Goal: Task Accomplishment & Management: Complete application form

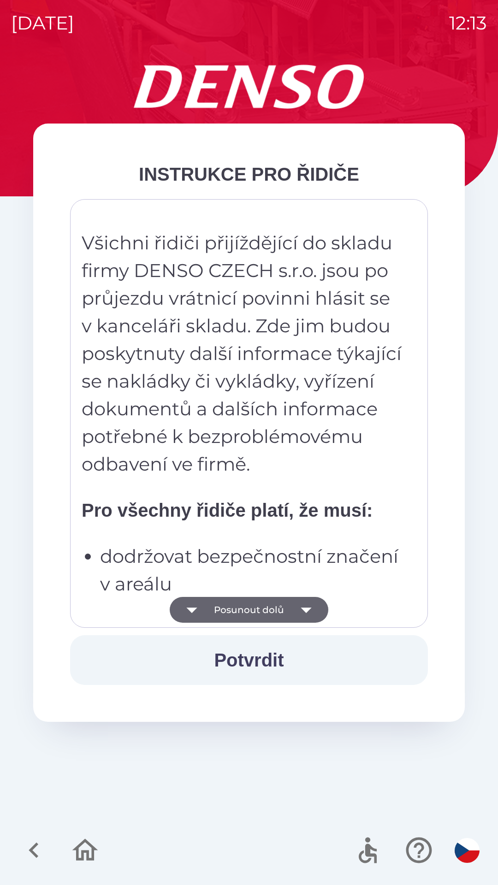
click at [268, 610] on button "Posunout dolů" at bounding box center [249, 610] width 159 height 26
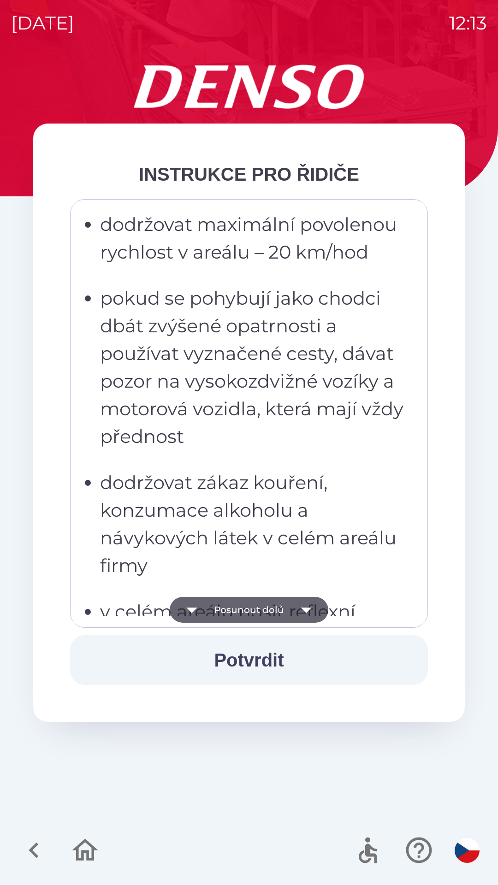
click at [263, 609] on button "Posunout dolů" at bounding box center [249, 610] width 159 height 26
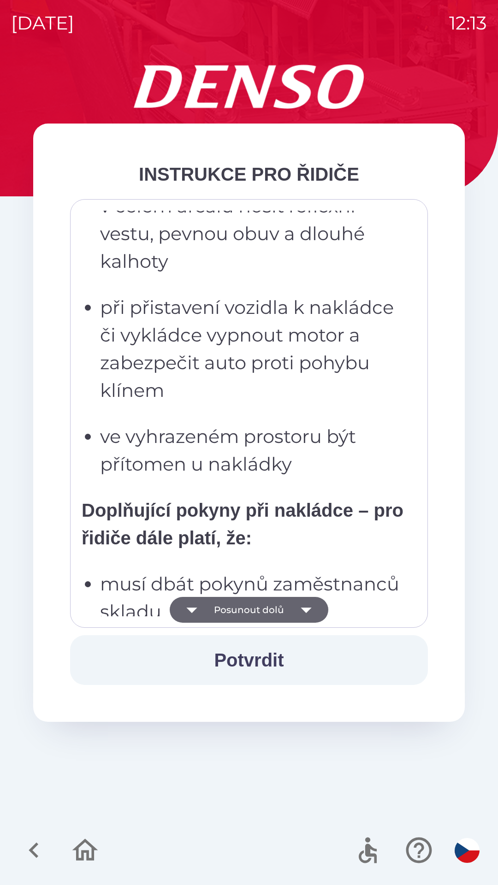
click at [271, 609] on button "Posunout dolů" at bounding box center [249, 610] width 159 height 26
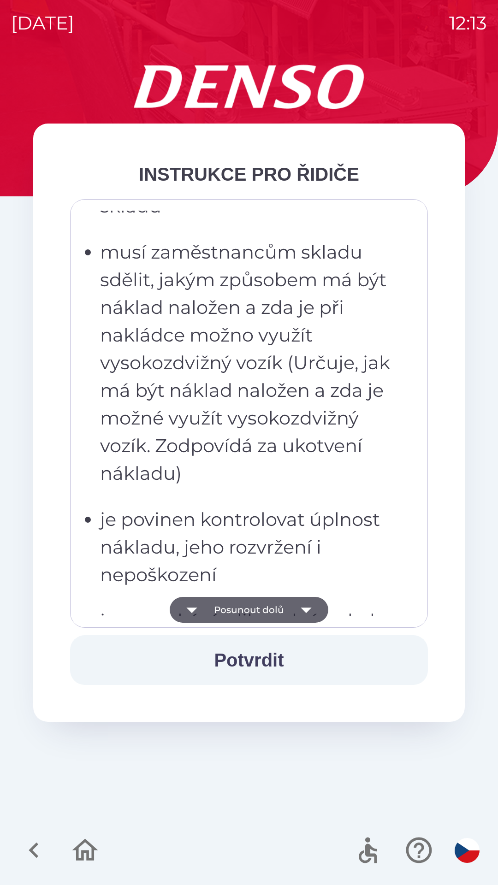
click at [270, 607] on button "Posunout dolů" at bounding box center [249, 610] width 159 height 26
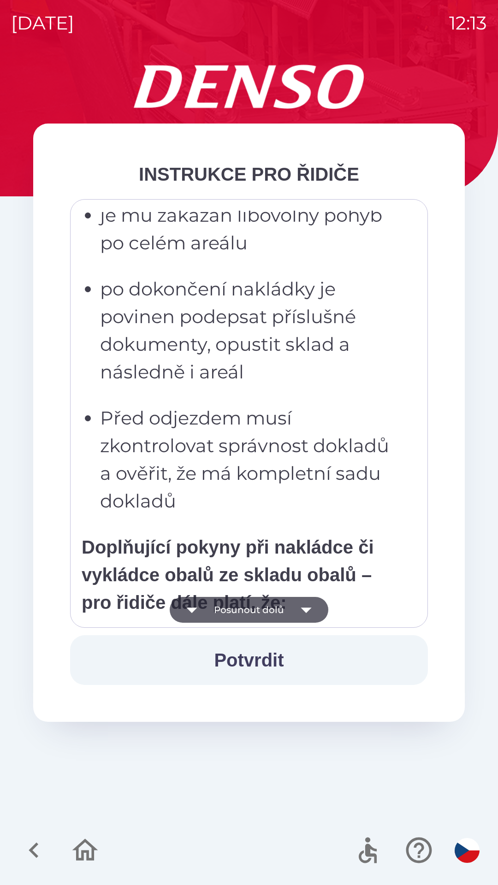
click at [270, 607] on button "Posunout dolů" at bounding box center [249, 610] width 159 height 26
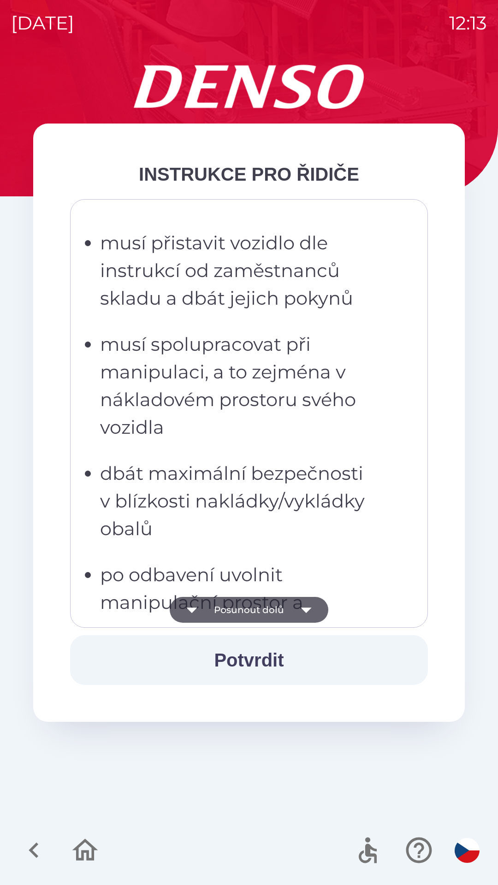
click at [270, 608] on button "Posunout dolů" at bounding box center [249, 610] width 159 height 26
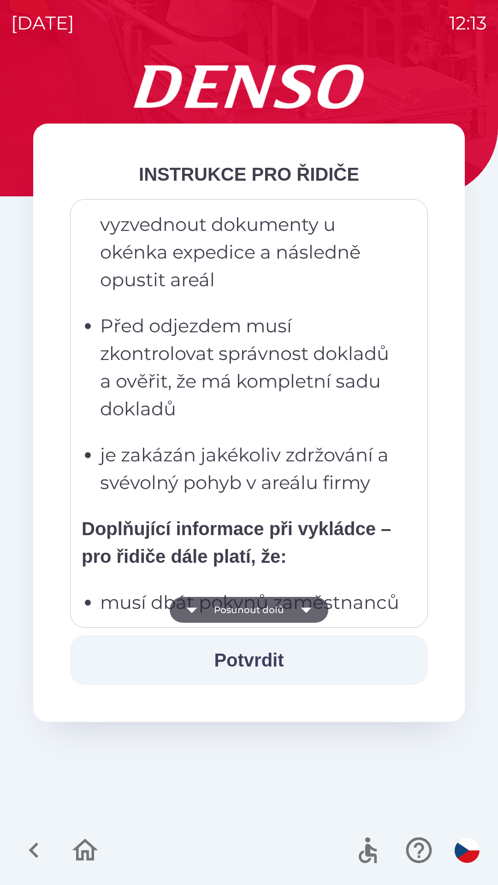
click at [271, 613] on button "Posunout dolů" at bounding box center [249, 610] width 159 height 26
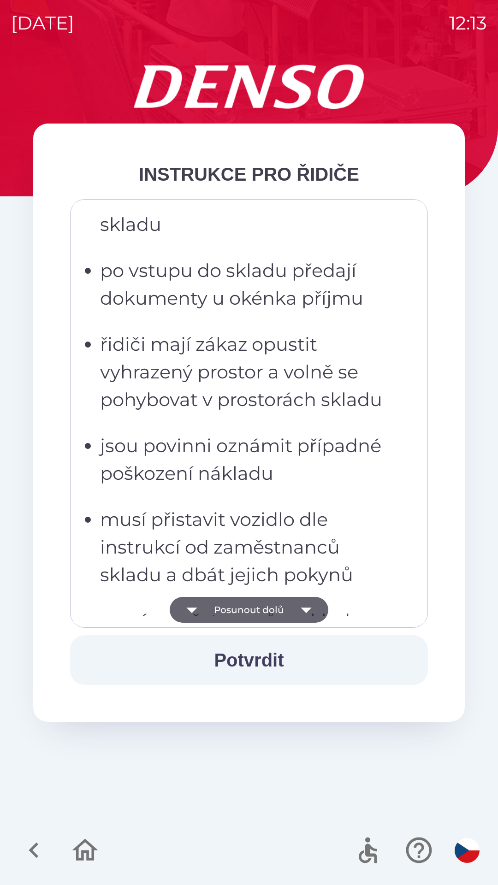
click at [271, 610] on button "Posunout dolů" at bounding box center [249, 610] width 159 height 26
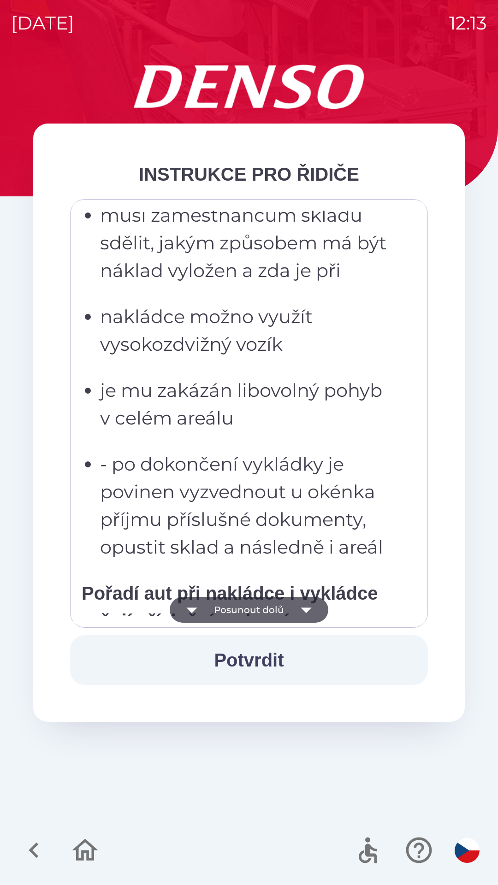
click at [276, 608] on button "Posunout dolů" at bounding box center [249, 610] width 159 height 26
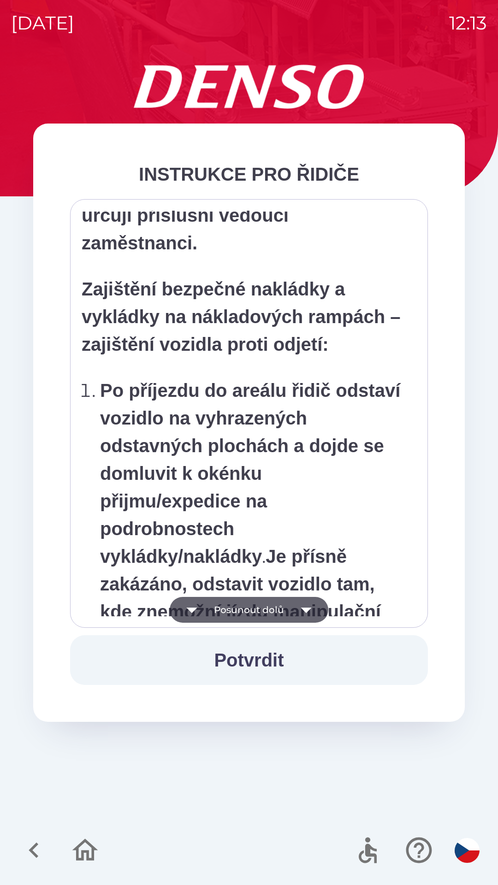
click at [275, 604] on button "Posunout dolů" at bounding box center [249, 610] width 159 height 26
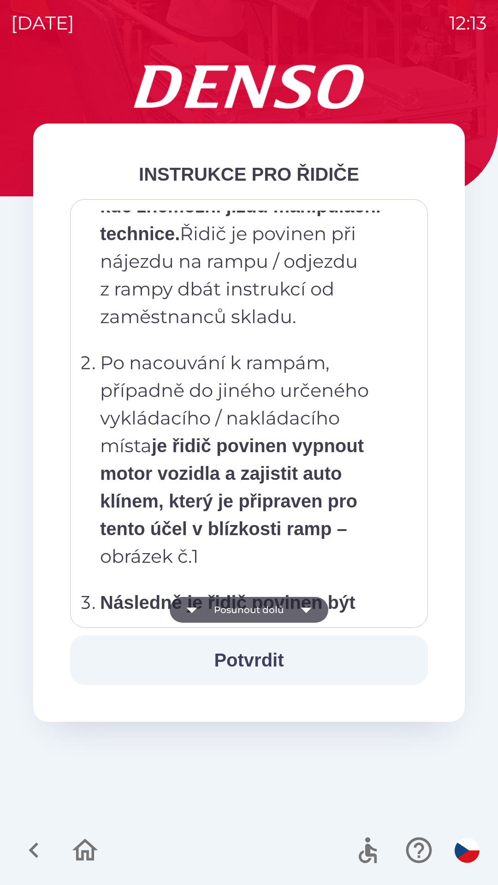
click at [277, 603] on button "Posunout dolů" at bounding box center [249, 610] width 159 height 26
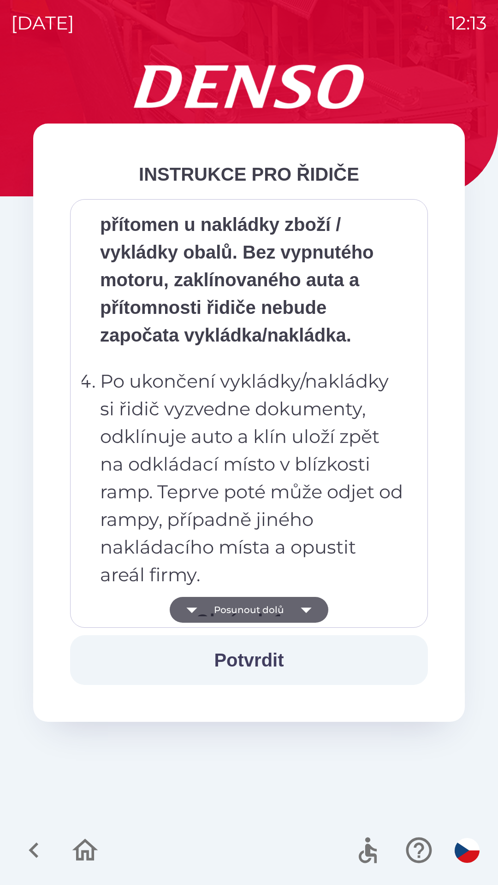
click at [275, 609] on button "Posunout dolů" at bounding box center [249, 610] width 159 height 26
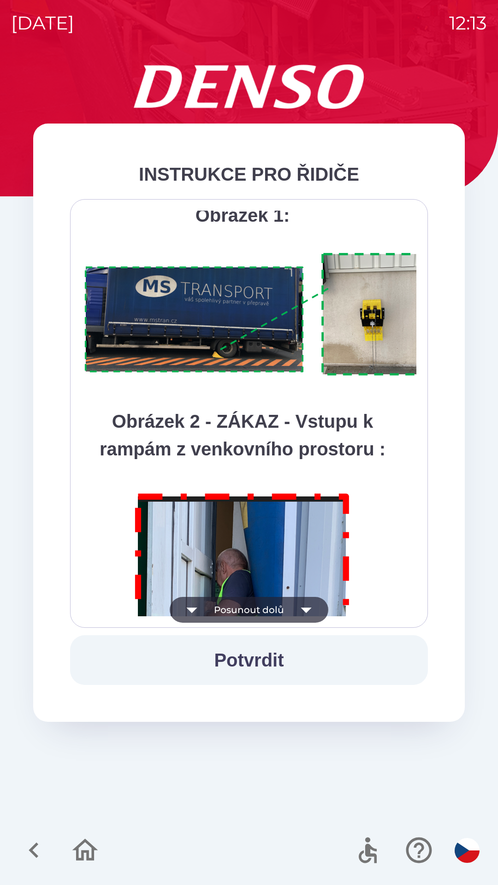
click at [275, 609] on button "Posunout dolů" at bounding box center [249, 610] width 159 height 26
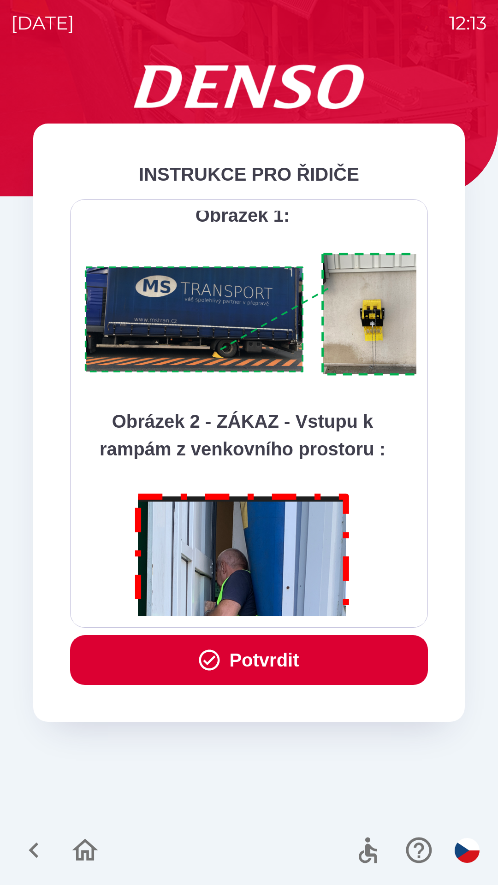
scroll to position [5180, 0]
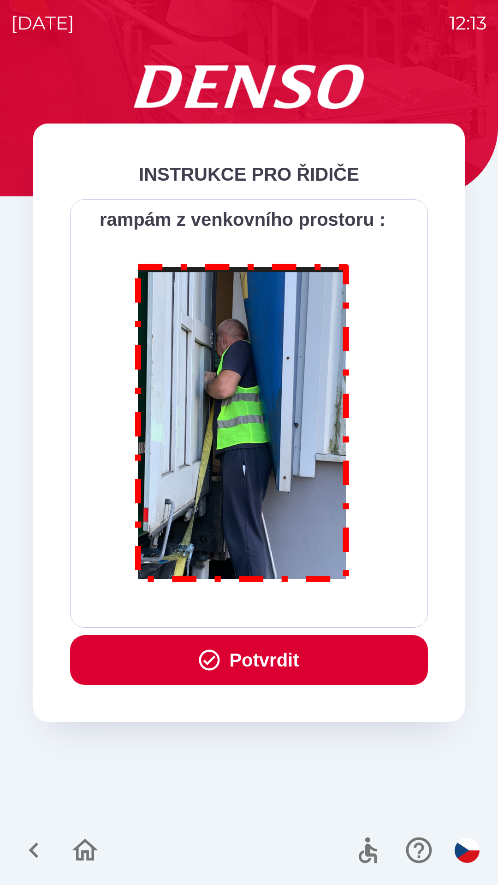
click at [278, 607] on div "Všichni řidiči přijíždějící do skladu firmy DENSO CZECH s.r.o. jsou po průjezdu…" at bounding box center [249, 414] width 335 height 406
click at [275, 664] on button "Potvrdit" at bounding box center [249, 660] width 358 height 50
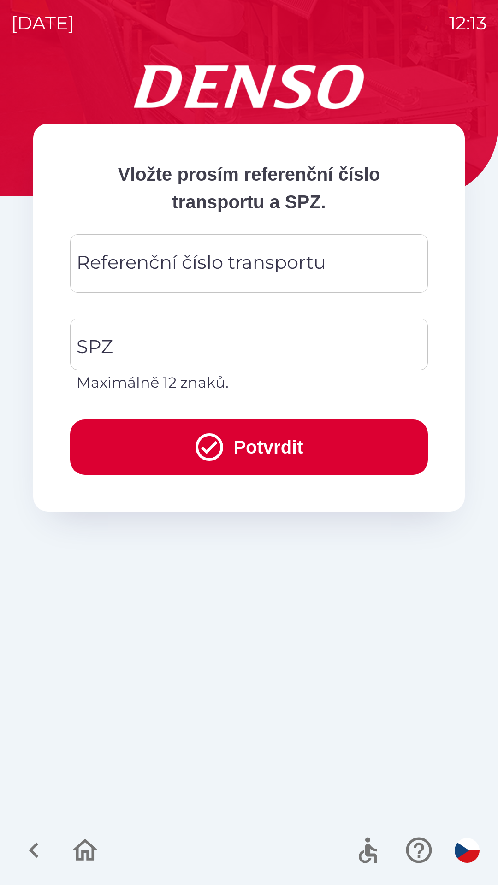
click at [206, 265] on div "Referenční číslo transportu Referenční číslo transportu" at bounding box center [249, 263] width 358 height 59
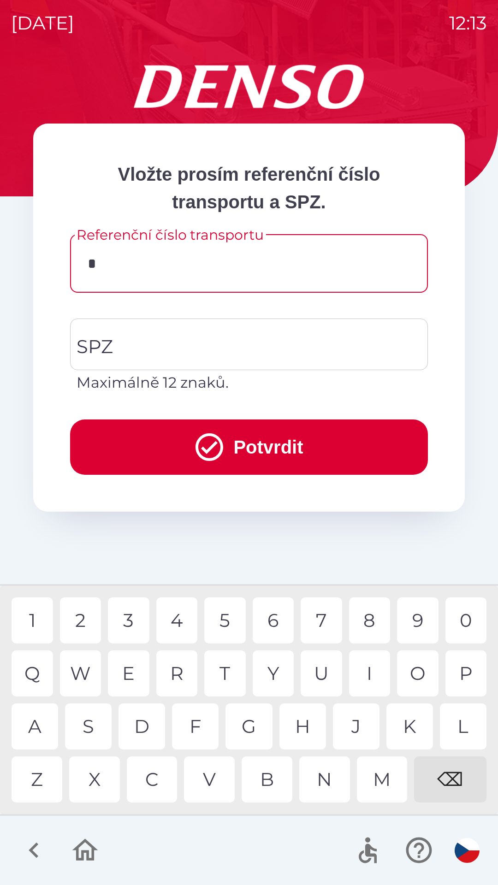
click at [130, 614] on div "3" at bounding box center [128, 620] width 41 height 46
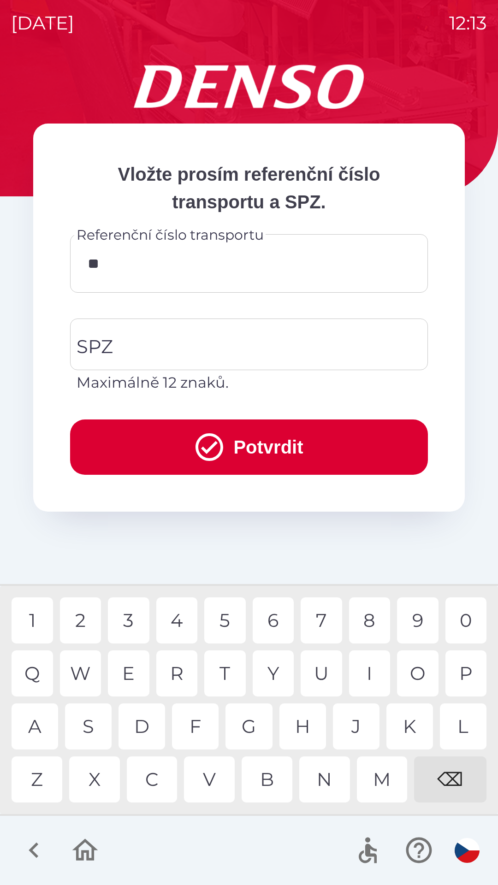
click at [173, 624] on div "4" at bounding box center [176, 620] width 41 height 46
click at [273, 616] on div "6" at bounding box center [273, 620] width 41 height 46
type input "******"
click at [180, 348] on input "SPZ" at bounding box center [242, 344] width 336 height 43
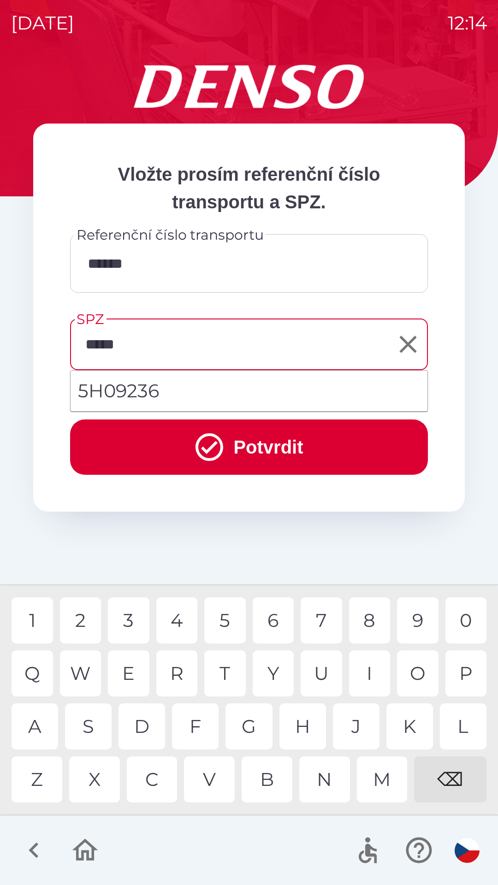
click at [76, 614] on div "2" at bounding box center [80, 620] width 41 height 46
type input "*******"
click at [265, 441] on button "Potvrdit" at bounding box center [249, 446] width 358 height 55
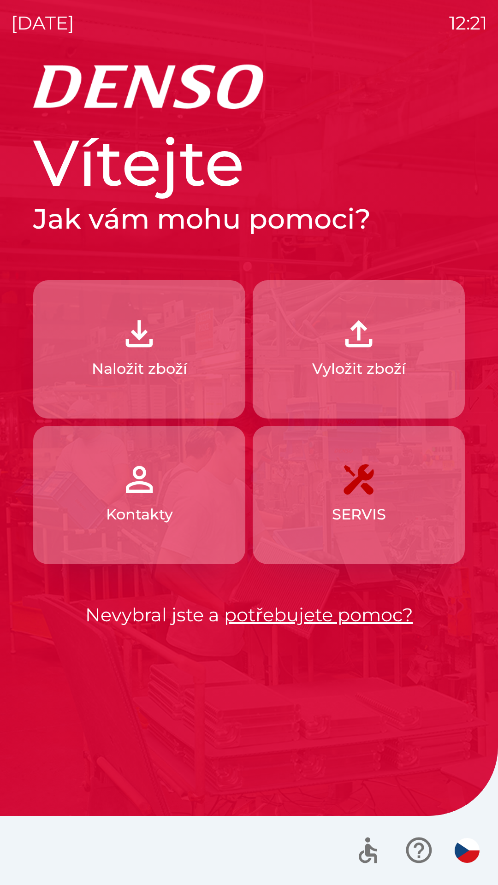
click at [136, 362] on p "Naložit zboží" at bounding box center [139, 369] width 95 height 22
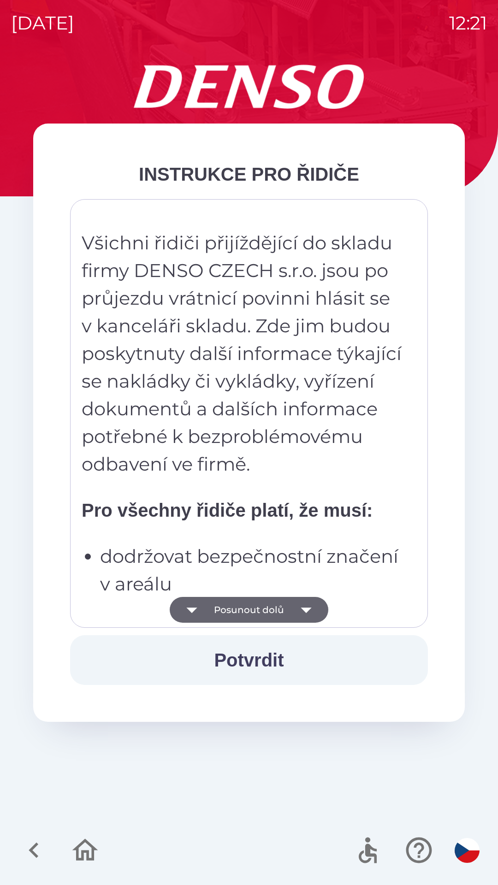
scroll to position [83, 0]
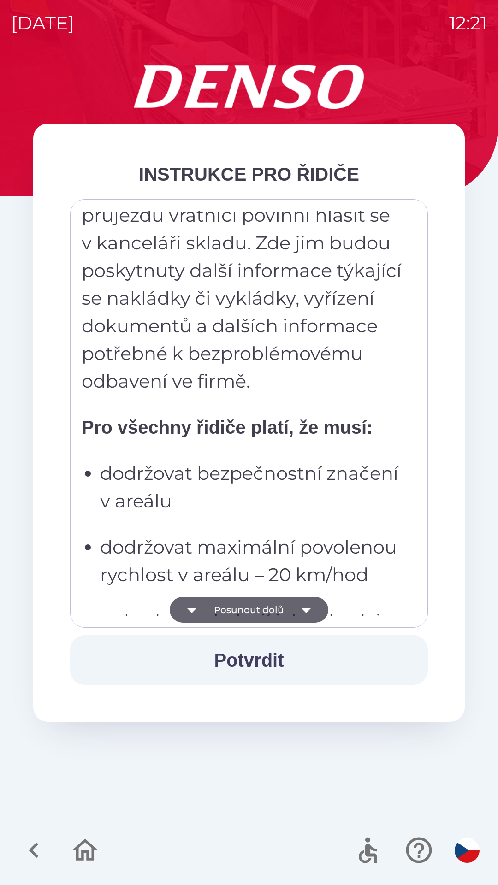
click at [301, 419] on strong "Pro všechny řidiče platí, že musí:" at bounding box center [227, 427] width 291 height 20
click at [277, 424] on strong "Pro všechny řidiče platí, že musí:" at bounding box center [227, 427] width 291 height 20
click at [268, 365] on p "Všichni řidiči přijíždějící do skladu firmy DENSO CZECH s.r.o. jsou po průjezdu…" at bounding box center [243, 270] width 322 height 249
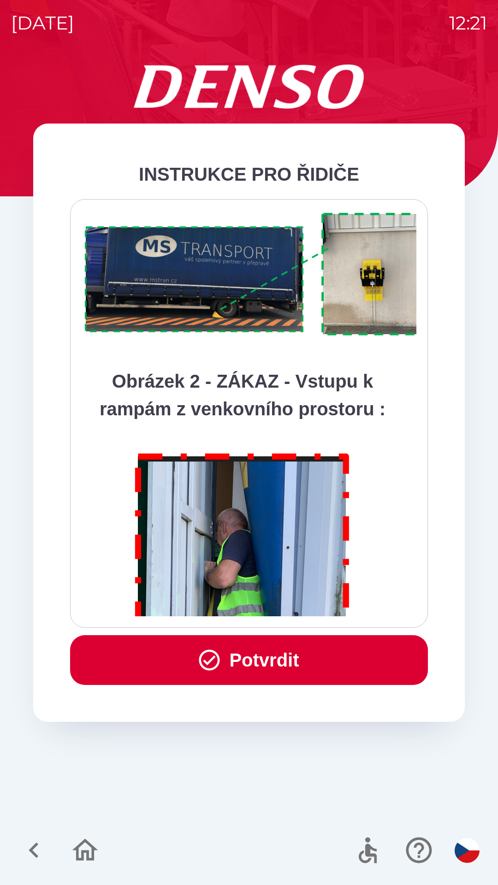
scroll to position [5180, 0]
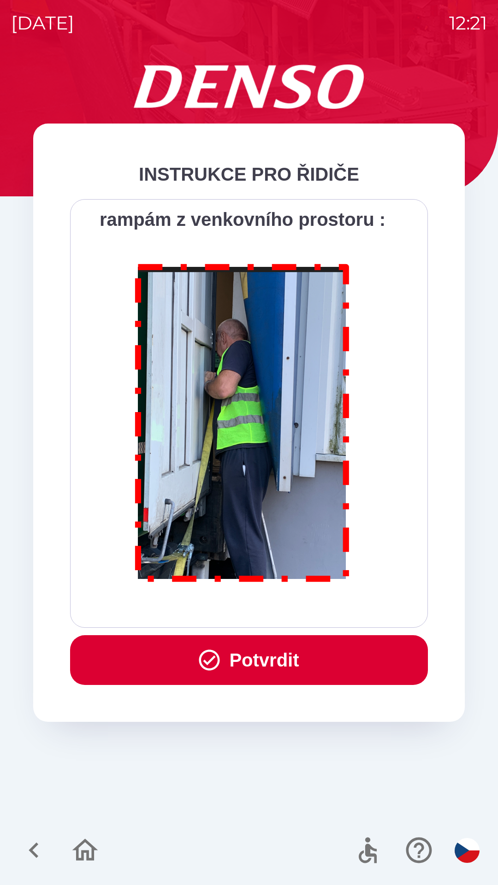
click at [220, 657] on button "Potvrdit" at bounding box center [249, 660] width 358 height 50
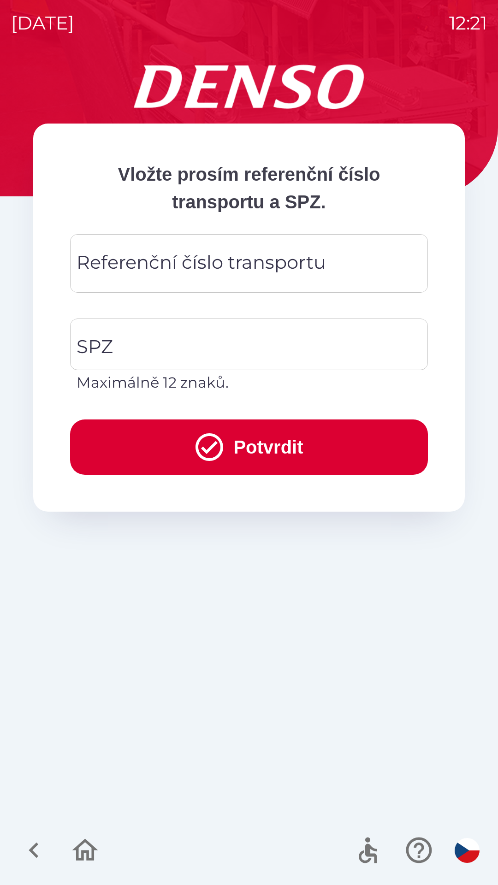
click at [208, 259] on div "Referenční číslo transportu Referenční číslo transportu" at bounding box center [249, 263] width 358 height 59
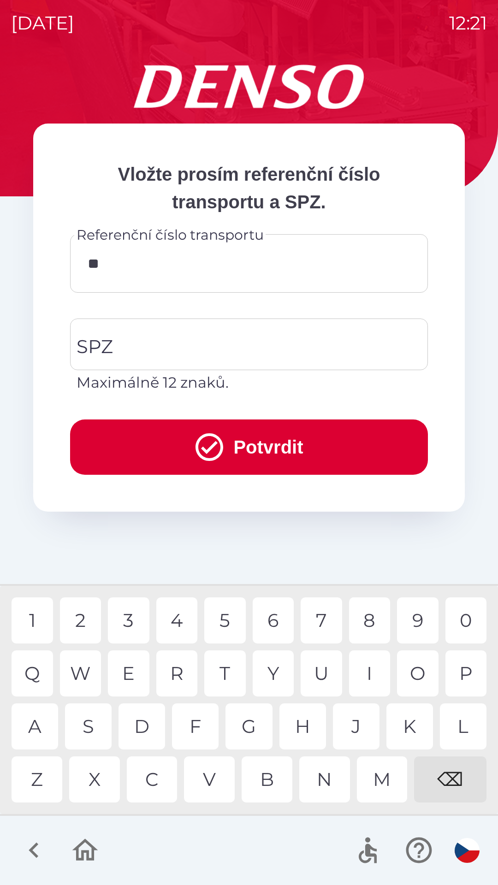
click at [177, 624] on div "4" at bounding box center [176, 620] width 41 height 46
click at [269, 615] on div "6" at bounding box center [273, 620] width 41 height 46
click at [321, 615] on div "7" at bounding box center [321, 620] width 41 height 46
click at [271, 617] on div "6" at bounding box center [273, 620] width 41 height 46
type input "******"
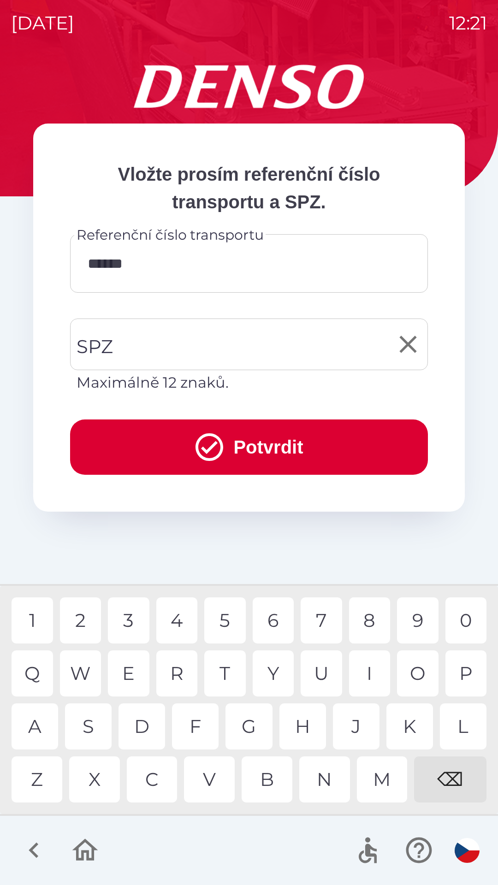
click at [205, 349] on input "SPZ" at bounding box center [242, 344] width 336 height 43
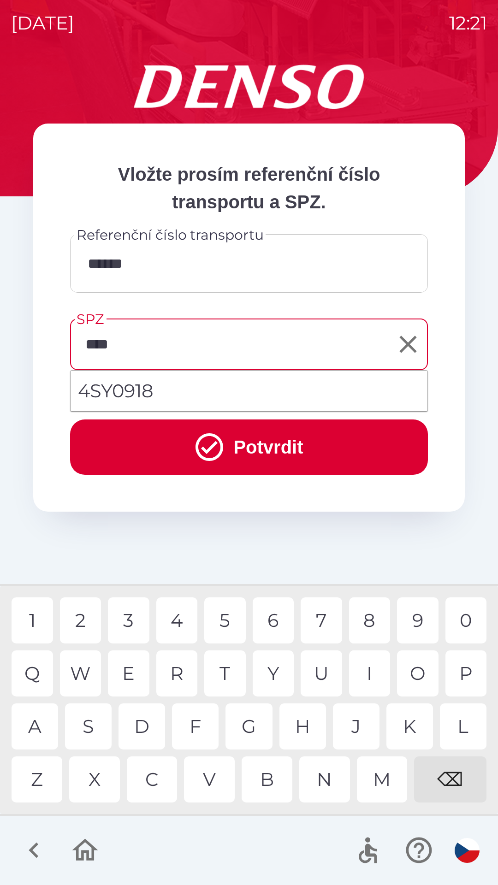
click at [468, 623] on div "0" at bounding box center [465, 620] width 41 height 46
click at [418, 618] on div "9" at bounding box center [417, 620] width 41 height 46
click at [38, 619] on div "1" at bounding box center [32, 620] width 41 height 46
type input "*******"
click at [316, 440] on button "Potvrdit" at bounding box center [249, 446] width 358 height 55
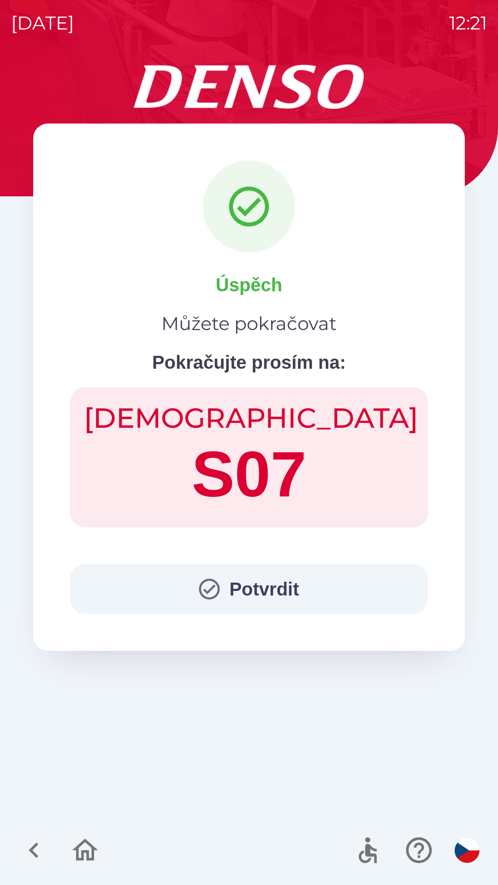
click at [246, 583] on button "Potvrdit" at bounding box center [249, 589] width 358 height 50
